Goal: Information Seeking & Learning: Learn about a topic

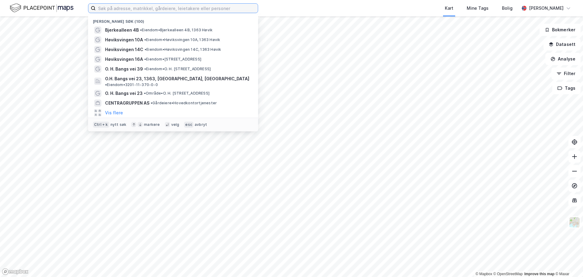
click at [167, 7] on input at bounding box center [177, 8] width 162 height 9
paste input "Langmyra 11 AS"
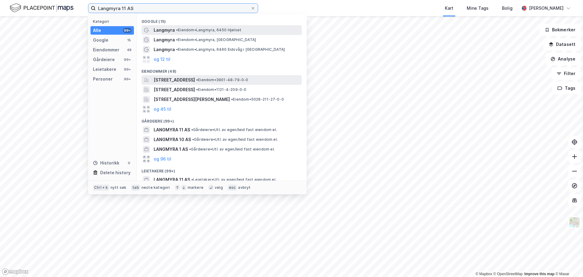
type input "Langmyra 11 AS"
click at [192, 81] on span "[STREET_ADDRESS]" at bounding box center [174, 79] width 41 height 7
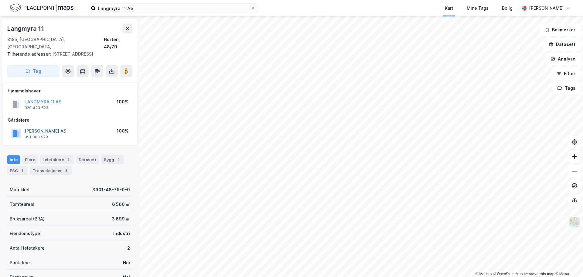
click at [0, 0] on button "[PERSON_NAME] AS" at bounding box center [0, 0] width 0 height 0
